Goal: Browse casually: Explore the website without a specific task or goal

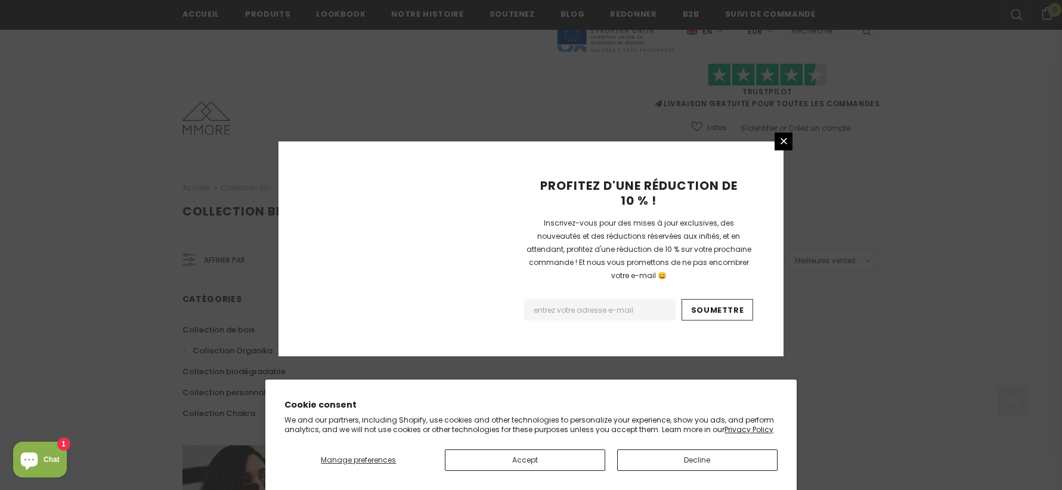
scroll to position [762, 0]
